Goal: Transaction & Acquisition: Obtain resource

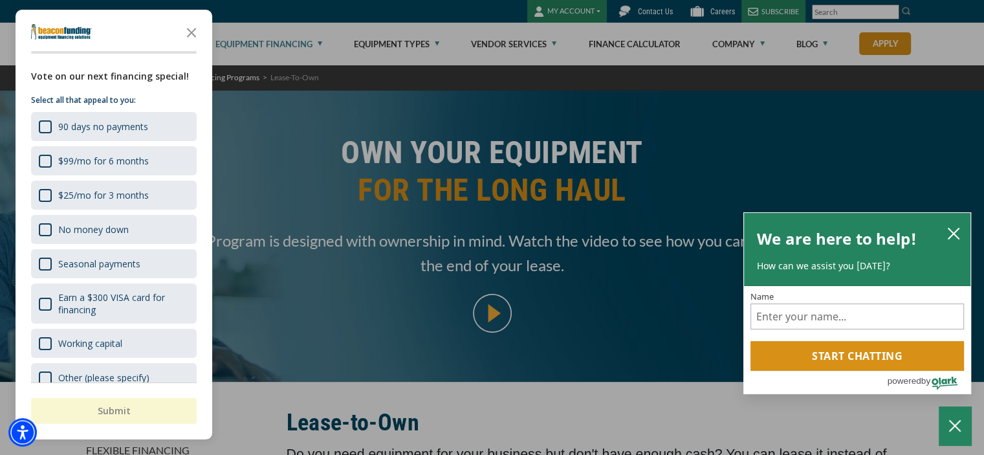
click at [435, 38] on div "button" at bounding box center [492, 227] width 984 height 455
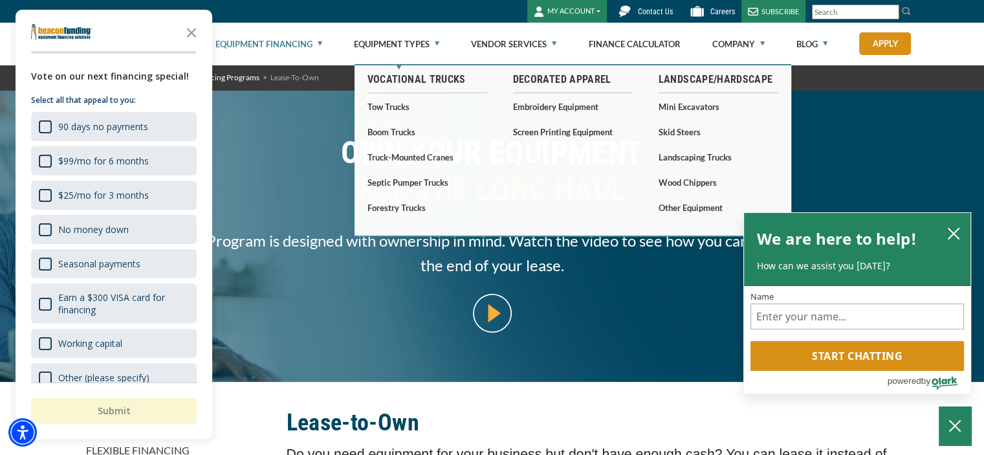
click at [435, 38] on link "Equipment Types" at bounding box center [396, 43] width 85 height 41
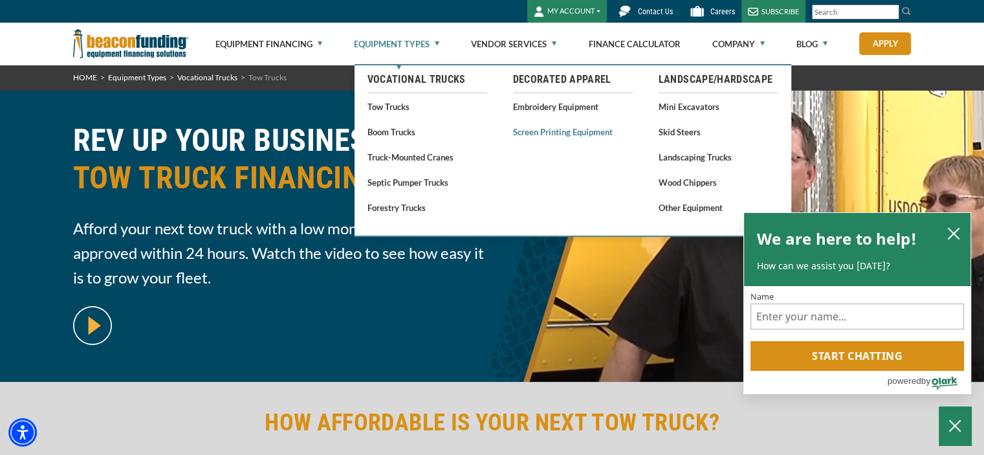
click at [567, 133] on link "Screen Printing Equipment" at bounding box center [573, 132] width 120 height 16
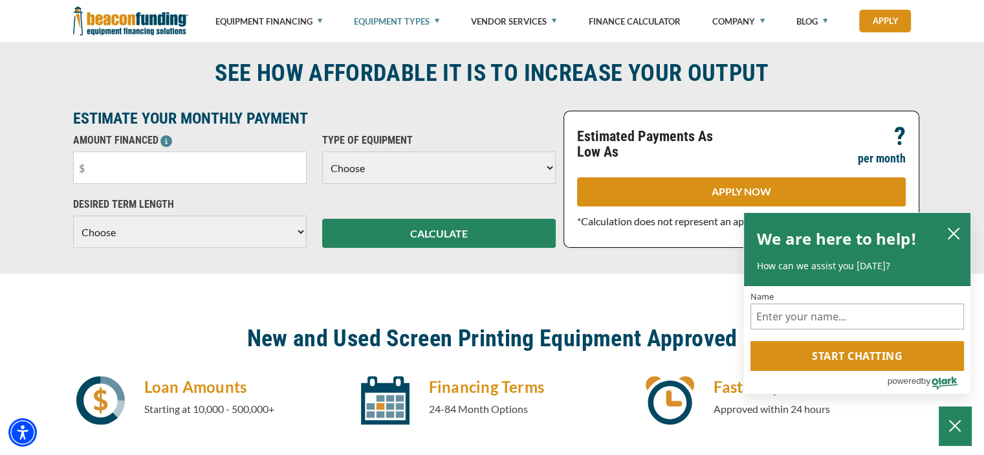
click at [387, 179] on select "Choose Backhoe Boom/Bucket Truck Chipper Commercial Mower Crane DTG/DTF Printin…" at bounding box center [439, 167] width 234 height 32
select select "6"
click at [322, 151] on select "Choose Backhoe Boom/Bucket Truck Chipper Commercial Mower Crane DTG/DTF Printin…" at bounding box center [439, 167] width 234 height 32
click at [305, 239] on select "Choose 36 Months 48 Months 60 Months" at bounding box center [190, 231] width 234 height 32
select select "48"
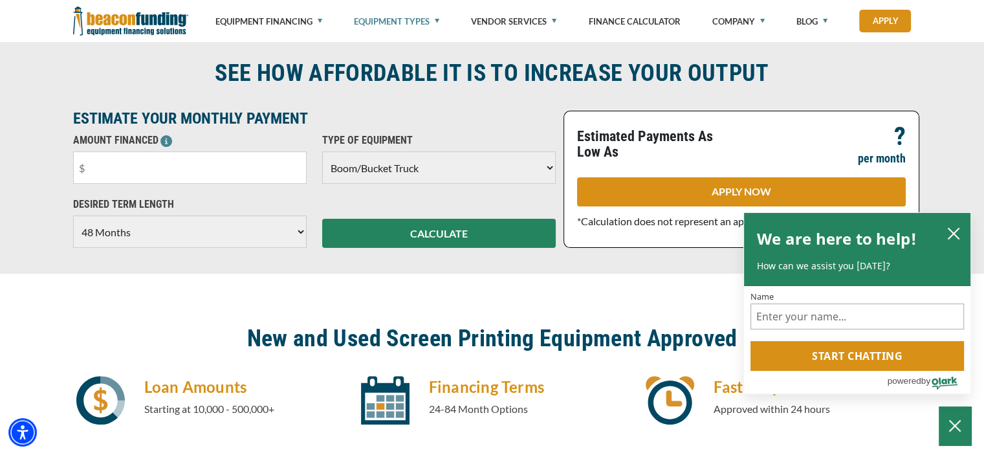
click at [73, 229] on select "Choose 36 Months 48 Months 60 Months" at bounding box center [190, 231] width 234 height 32
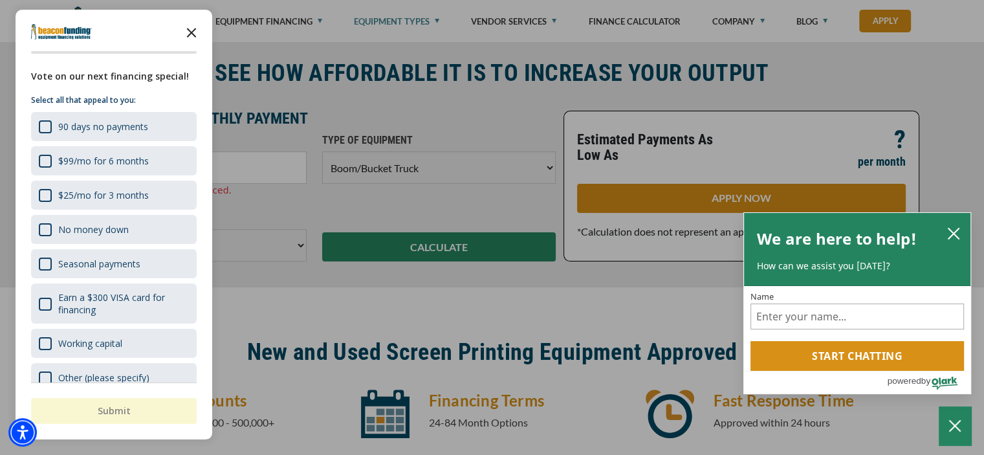
click at [199, 27] on icon "Close the survey" at bounding box center [192, 32] width 26 height 26
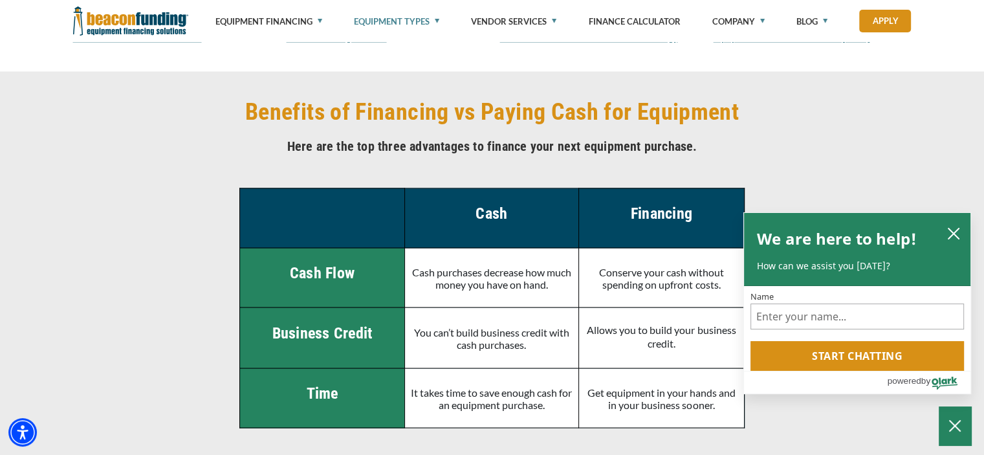
scroll to position [2292, 0]
